Goal: Task Accomplishment & Management: Manage account settings

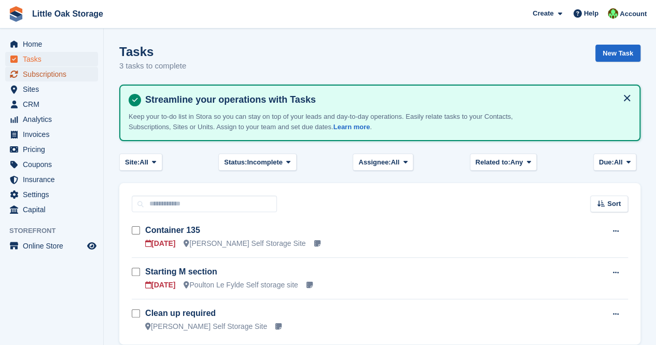
drag, startPoint x: 0, startPoint y: 0, endPoint x: 43, endPoint y: 76, distance: 87.1
click at [43, 76] on span "Subscriptions" at bounding box center [54, 74] width 62 height 15
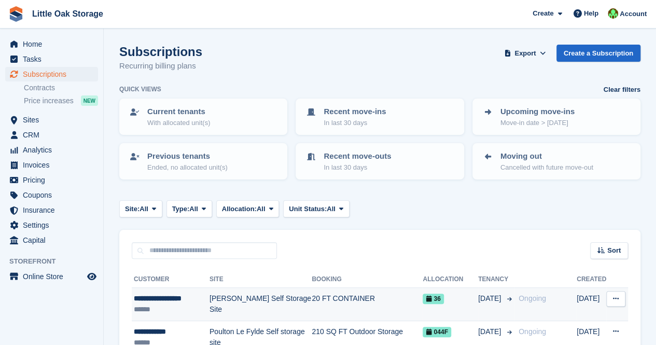
click at [159, 308] on div "******" at bounding box center [172, 309] width 76 height 11
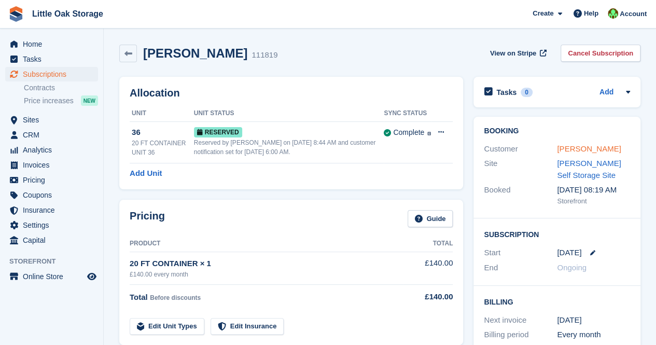
click at [574, 149] on link "Jamie O'Hara-Smith" at bounding box center [589, 148] width 64 height 9
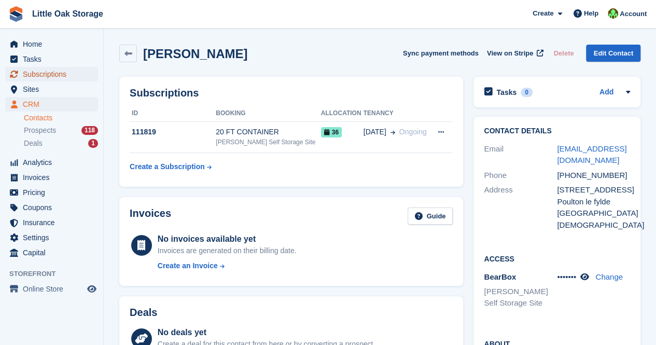
click at [50, 74] on span "Subscriptions" at bounding box center [54, 74] width 62 height 15
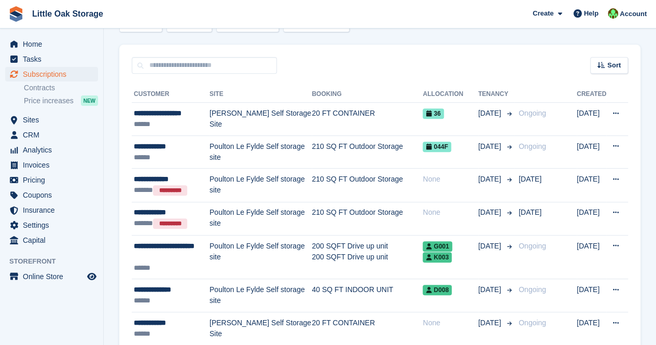
scroll to position [186, 0]
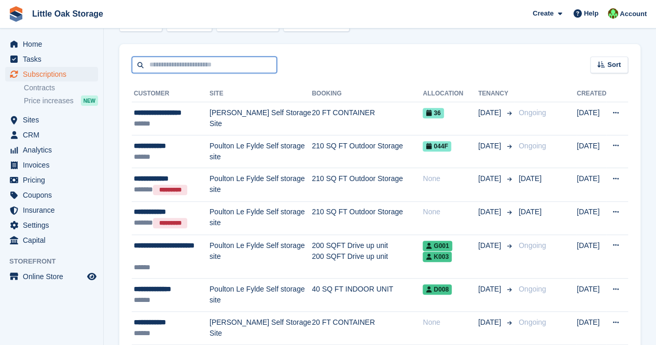
click at [156, 64] on input "text" at bounding box center [204, 65] width 145 height 17
type input "****"
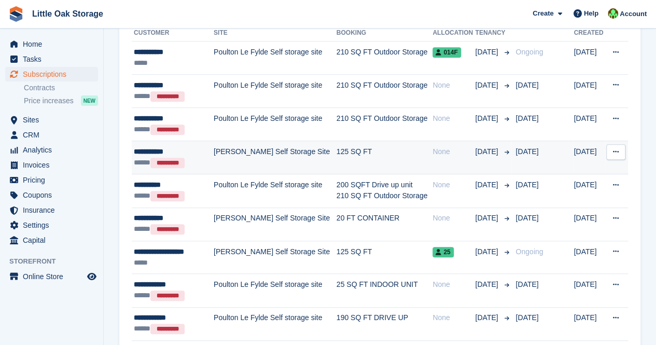
scroll to position [247, 0]
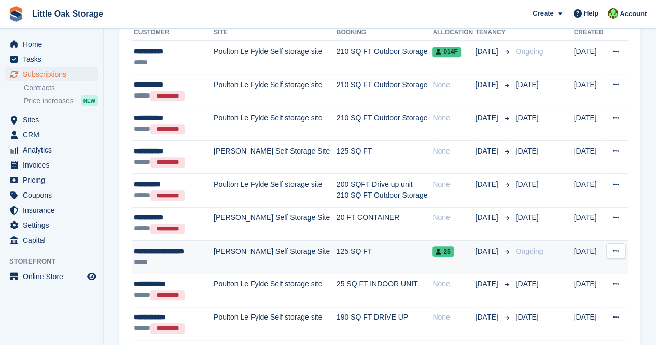
click at [188, 259] on div "*****" at bounding box center [172, 262] width 76 height 11
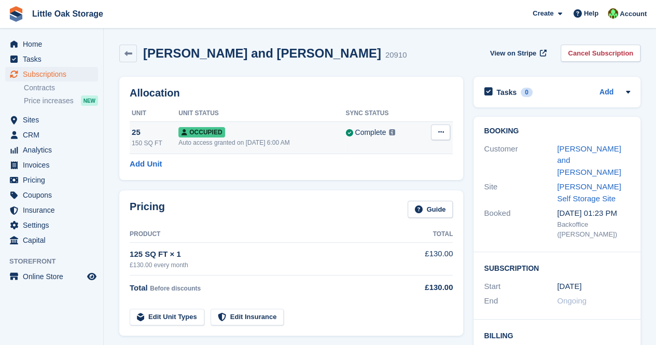
click at [436, 131] on button at bounding box center [440, 132] width 19 height 16
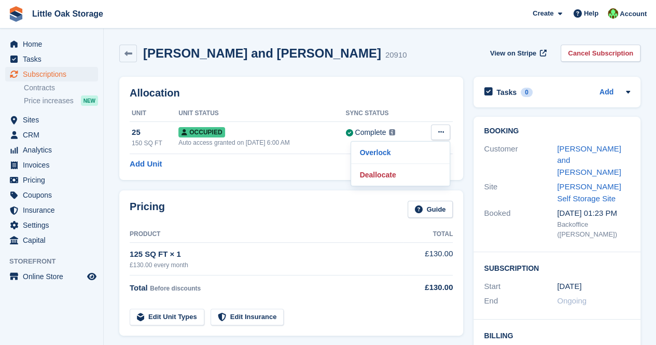
click at [307, 172] on div "Allocation Unit Unit Status Sync Status 25 150 SQ FT Occupied Auto access grant…" at bounding box center [291, 128] width 344 height 103
click at [577, 146] on link "[PERSON_NAME] and [PERSON_NAME]" at bounding box center [589, 160] width 64 height 32
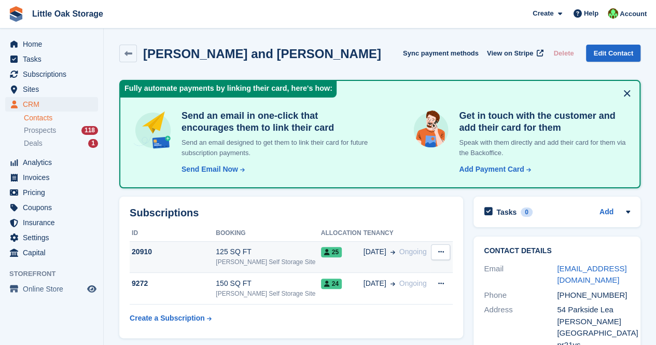
click at [364, 253] on span "[DATE]" at bounding box center [375, 251] width 23 height 11
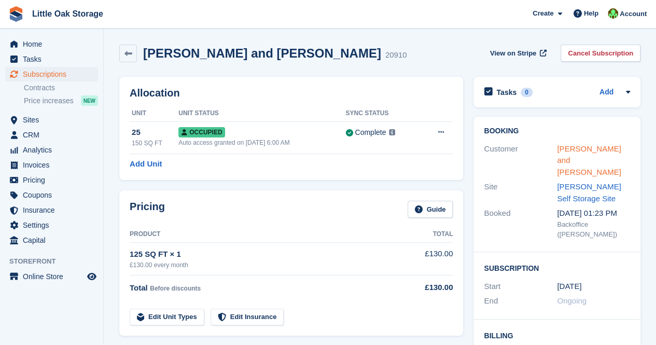
click at [587, 152] on link "[PERSON_NAME] and [PERSON_NAME]" at bounding box center [589, 160] width 64 height 32
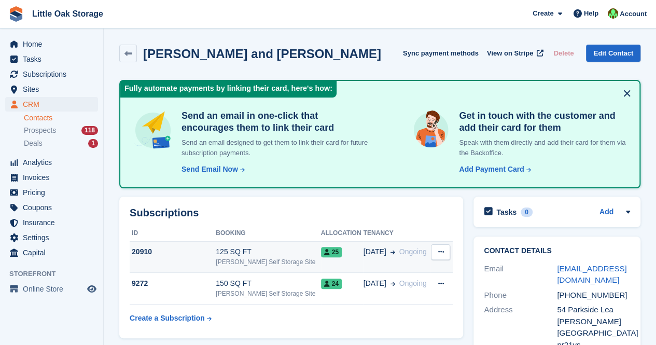
click at [443, 253] on icon at bounding box center [441, 251] width 6 height 7
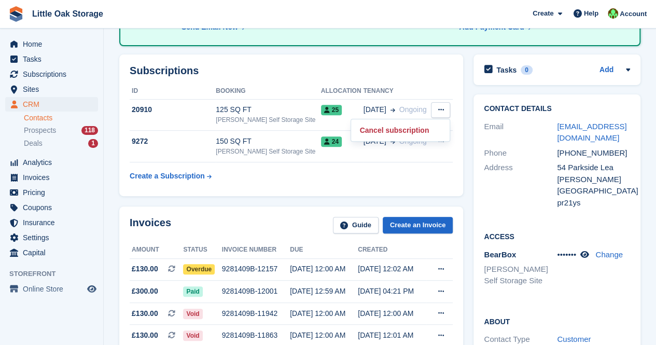
click at [244, 193] on div "Subscriptions ID Booking Allocation Tenancy 20910 125 SQ FT [PERSON_NAME] Self …" at bounding box center [291, 125] width 344 height 142
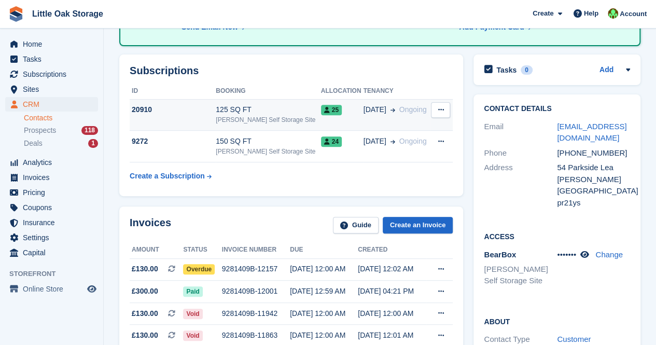
click at [271, 101] on td "125 SQ FT [PERSON_NAME] Self Storage Site" at bounding box center [268, 115] width 105 height 32
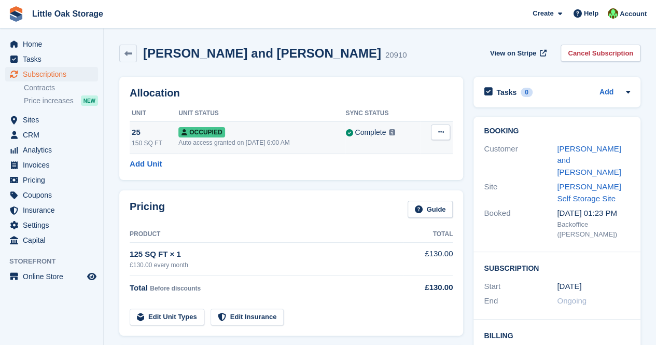
click at [448, 132] on button at bounding box center [440, 132] width 19 height 16
click at [377, 147] on p "Overlock" at bounding box center [400, 152] width 90 height 13
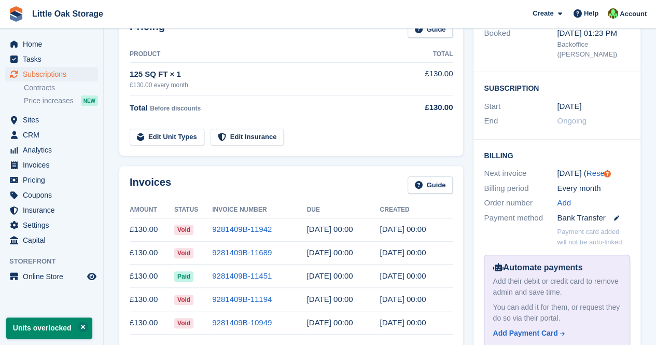
scroll to position [166, 0]
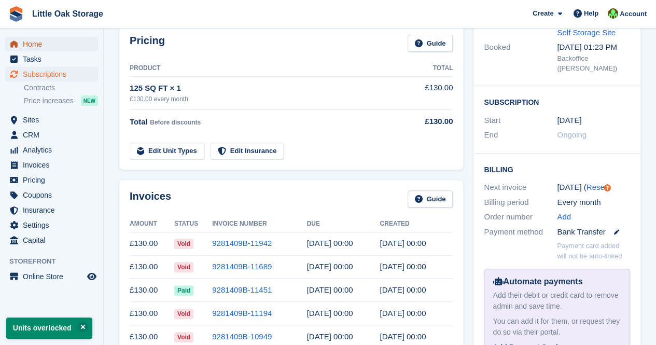
click at [44, 42] on span "Home" at bounding box center [54, 44] width 62 height 15
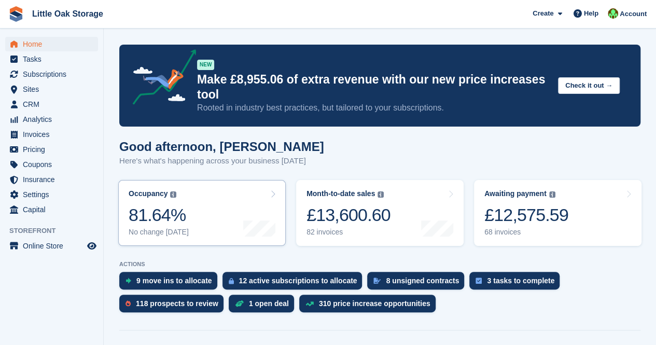
click at [227, 217] on link "Occupancy The percentage of all currently allocated units in terms of area. Inc…" at bounding box center [202, 213] width 168 height 66
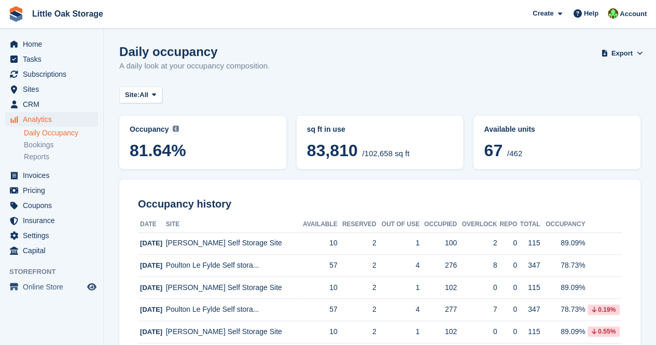
click at [140, 91] on span "Site:" at bounding box center [132, 95] width 15 height 10
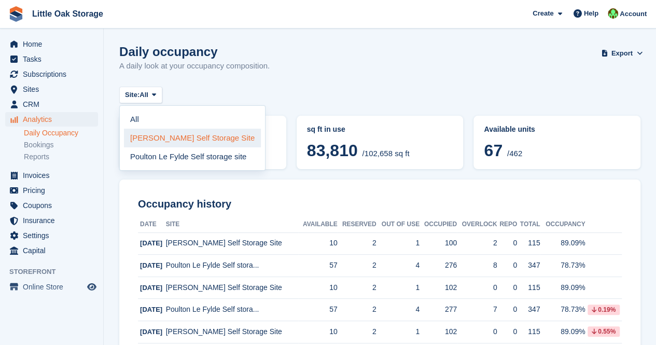
click at [155, 130] on link "[PERSON_NAME] Self Storage Site" at bounding box center [192, 138] width 137 height 19
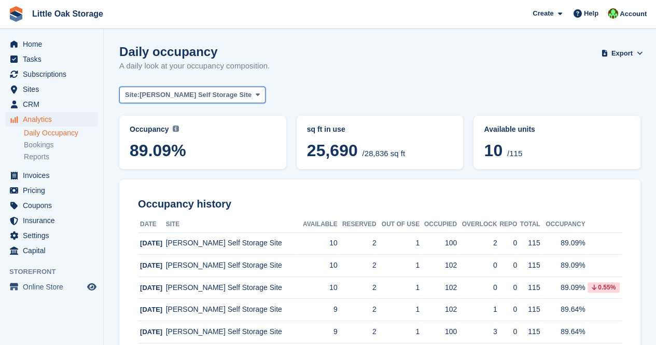
click at [163, 96] on span "[PERSON_NAME] Self Storage Site" at bounding box center [196, 95] width 112 height 10
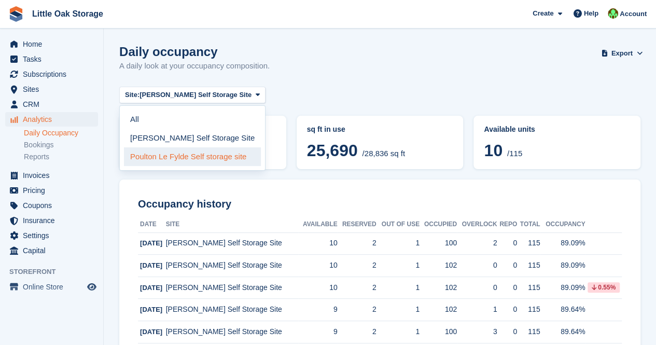
click at [163, 156] on link "Poulton Le Fylde Self storage site" at bounding box center [192, 156] width 137 height 19
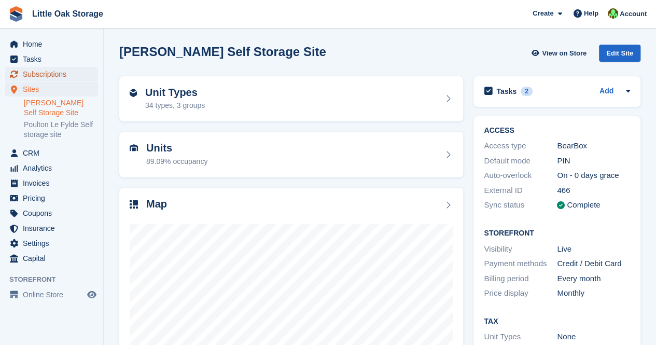
click at [59, 78] on span "Subscriptions" at bounding box center [54, 74] width 62 height 15
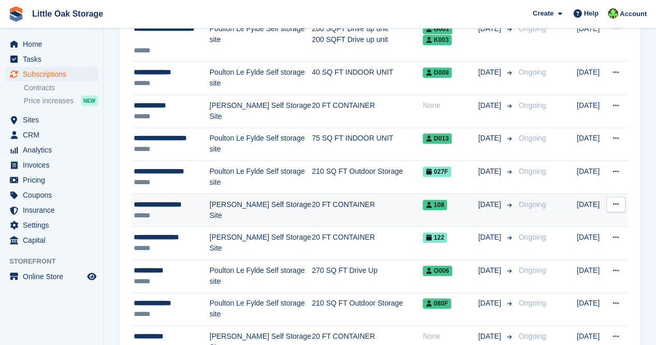
scroll to position [403, 0]
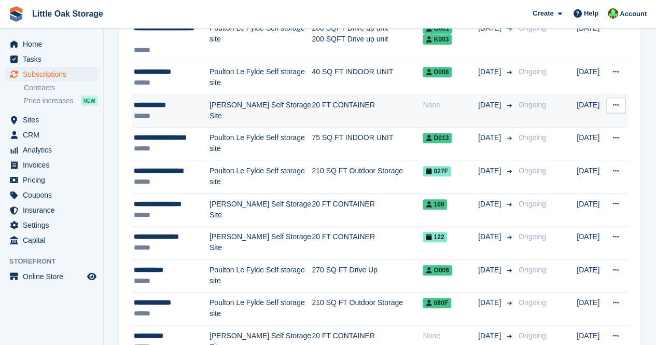
click at [159, 102] on div "**********" at bounding box center [172, 105] width 76 height 11
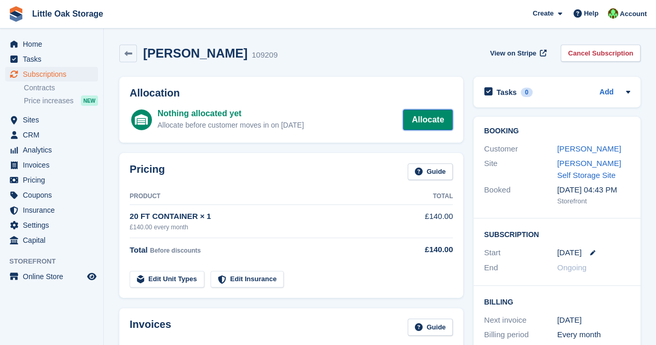
click at [442, 124] on link "Allocate" at bounding box center [428, 119] width 50 height 21
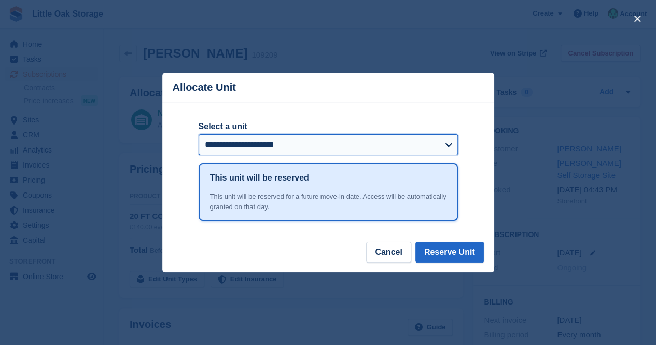
click at [285, 140] on select "**********" at bounding box center [328, 144] width 259 height 21
select select "****"
click at [199, 135] on select "**********" at bounding box center [328, 144] width 259 height 21
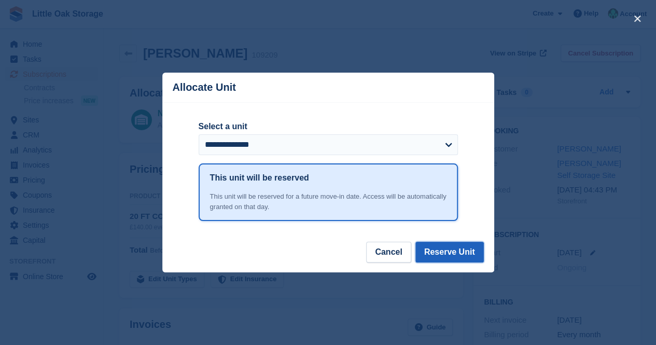
click at [448, 256] on button "Reserve Unit" at bounding box center [449, 252] width 68 height 21
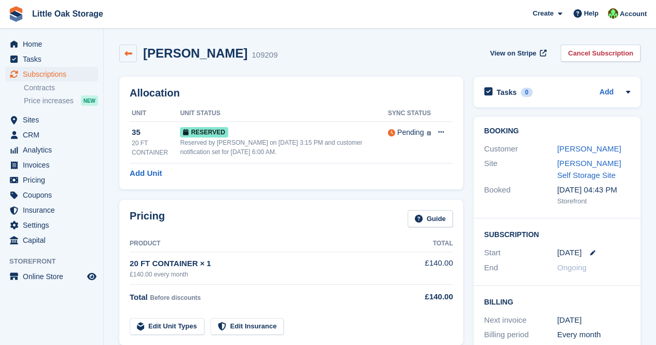
click at [129, 55] on icon at bounding box center [128, 54] width 8 height 8
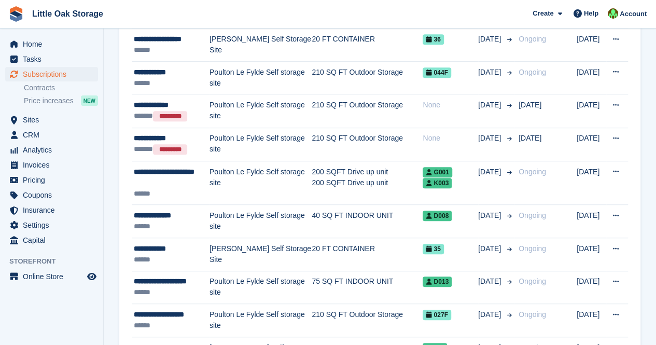
scroll to position [264, 0]
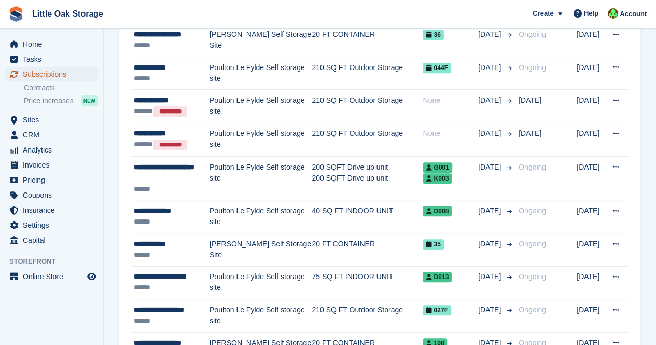
click at [68, 75] on span "Subscriptions" at bounding box center [54, 74] width 62 height 15
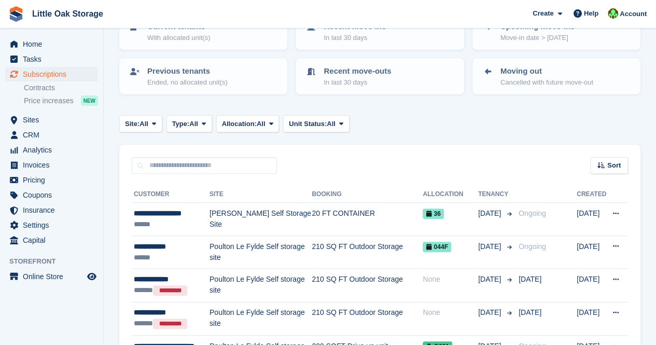
scroll to position [85, 0]
click at [61, 138] on span "CRM" at bounding box center [54, 135] width 62 height 15
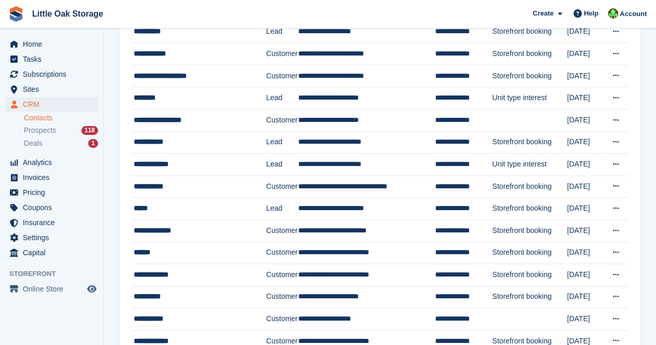
scroll to position [204, 0]
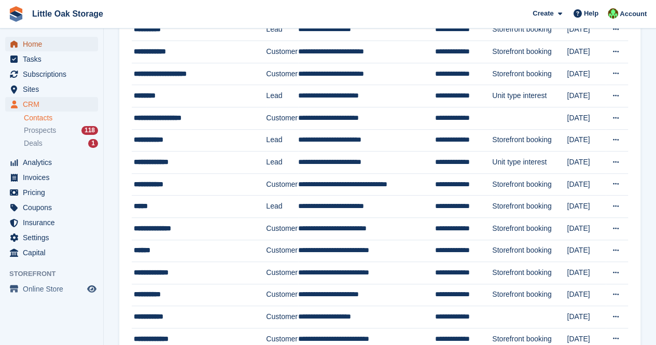
click at [43, 49] on span "Home" at bounding box center [54, 44] width 62 height 15
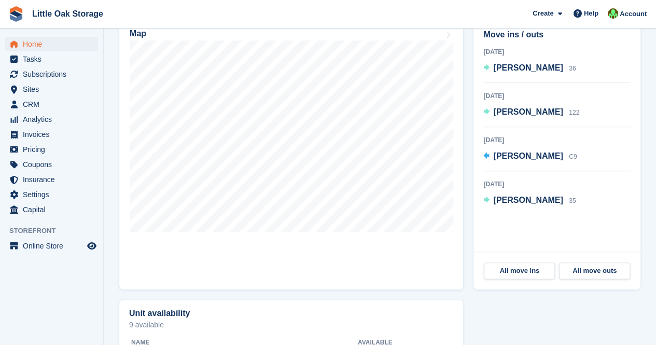
scroll to position [284, 0]
